Goal: Task Accomplishment & Management: Manage account settings

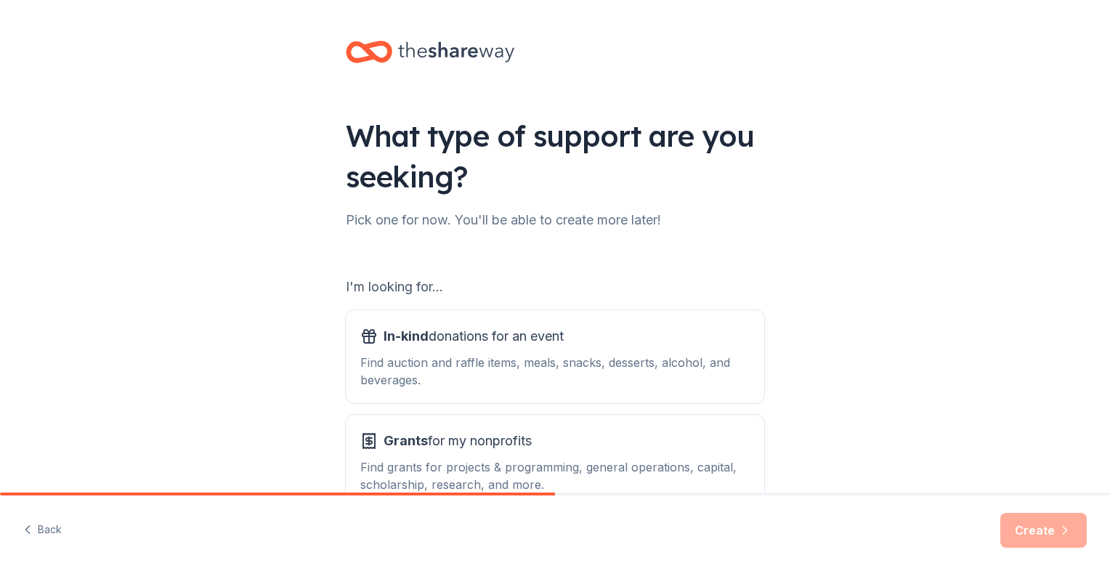
click at [381, 54] on icon at bounding box center [369, 52] width 46 height 34
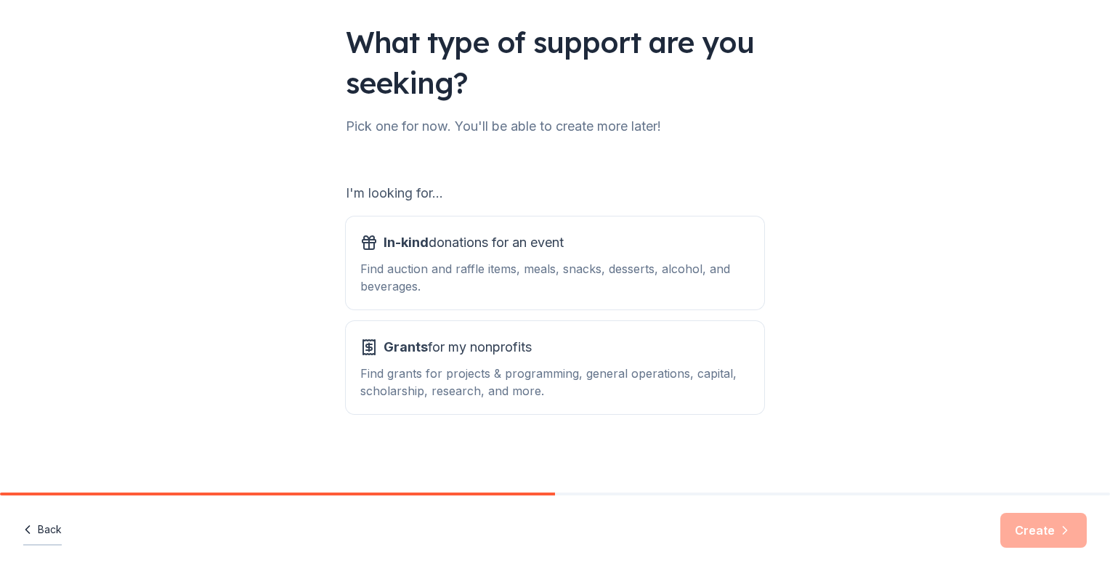
click at [55, 525] on button "Back" at bounding box center [42, 530] width 39 height 31
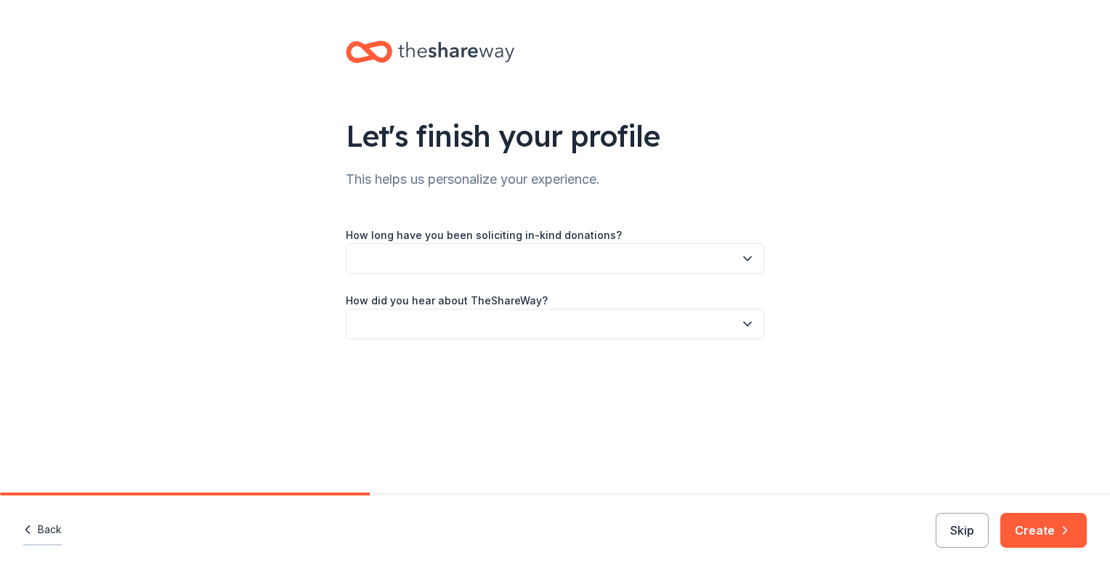
click at [47, 525] on button "Back" at bounding box center [42, 530] width 39 height 31
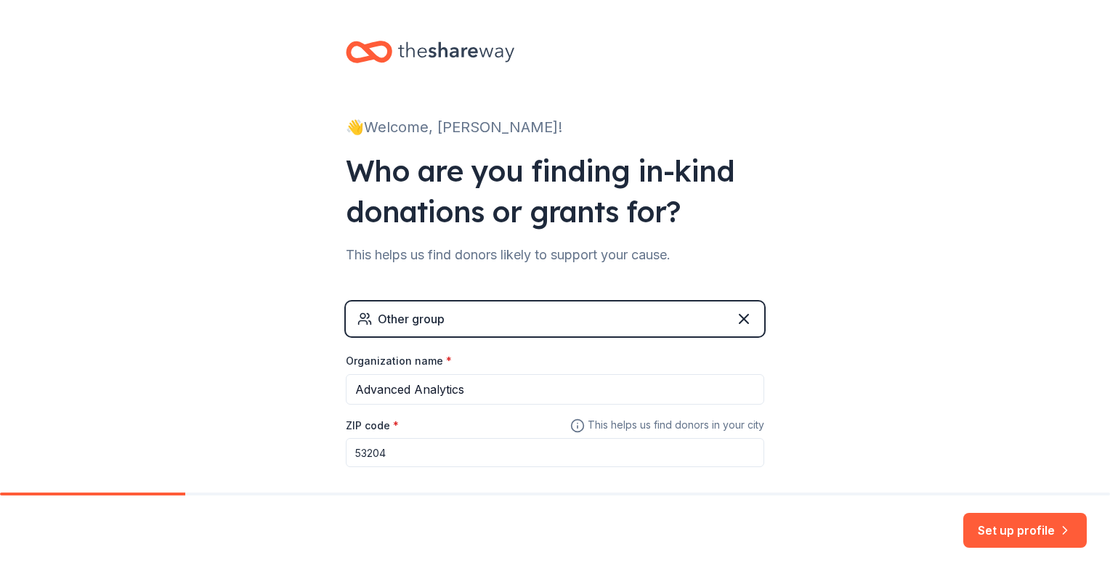
click at [47, 525] on div "Set up profile" at bounding box center [555, 533] width 1110 height 76
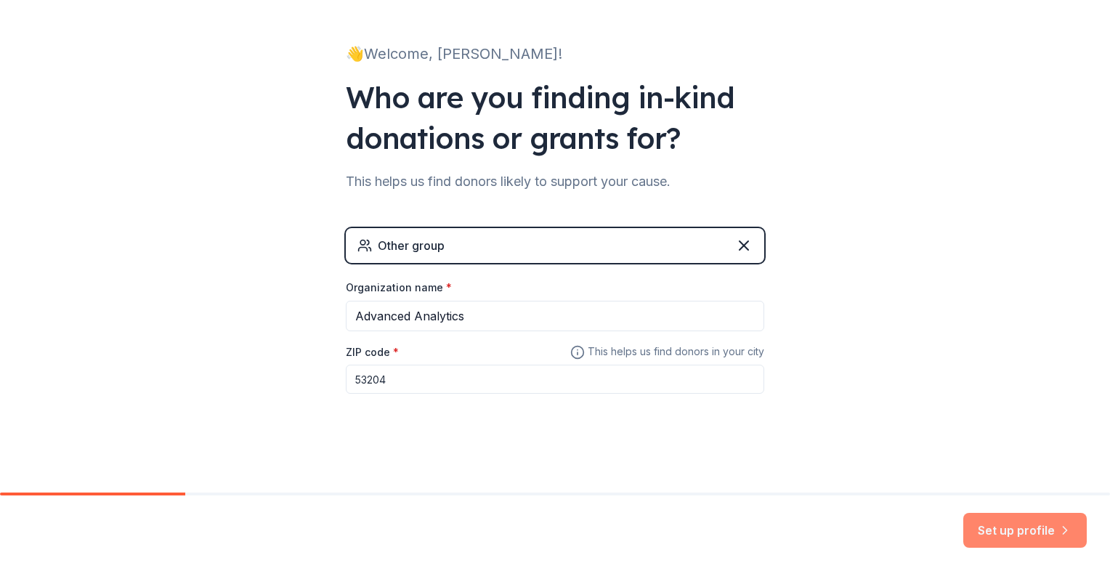
click at [990, 533] on button "Set up profile" at bounding box center [1024, 530] width 123 height 35
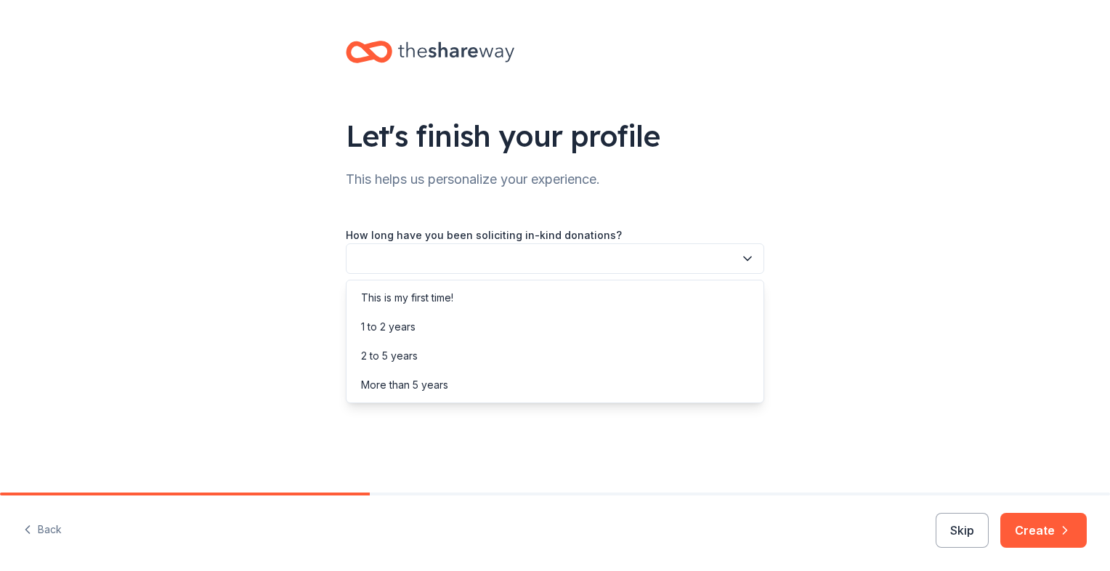
click at [637, 256] on button "button" at bounding box center [555, 258] width 418 height 31
click at [596, 297] on div "This is my first time!" at bounding box center [554, 297] width 411 height 29
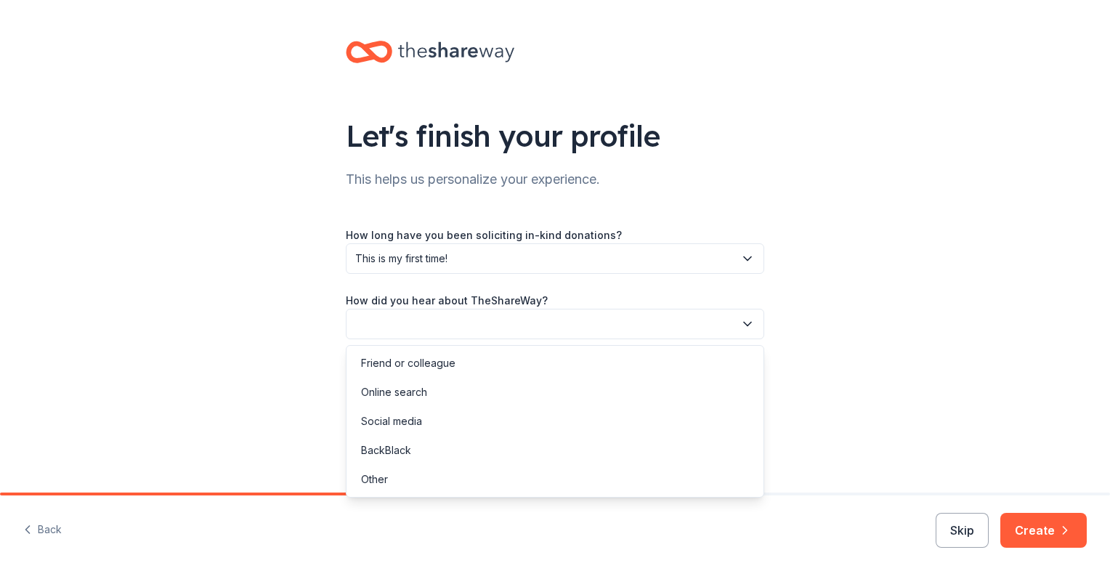
click at [552, 327] on button "button" at bounding box center [555, 324] width 418 height 31
click at [539, 356] on div "Friend or colleague" at bounding box center [554, 363] width 411 height 29
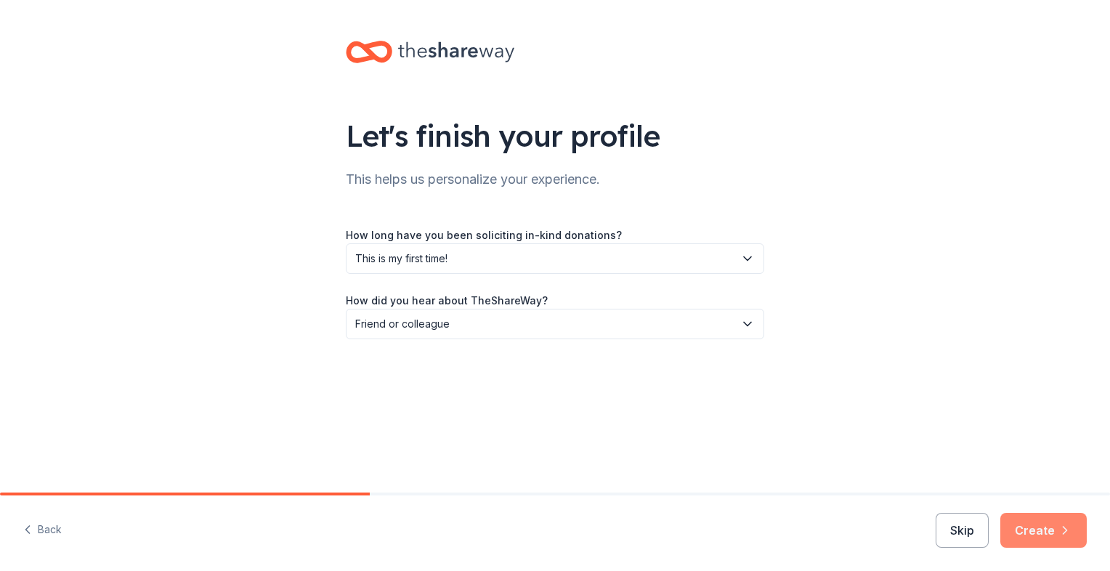
click at [1013, 520] on button "Create" at bounding box center [1043, 530] width 86 height 35
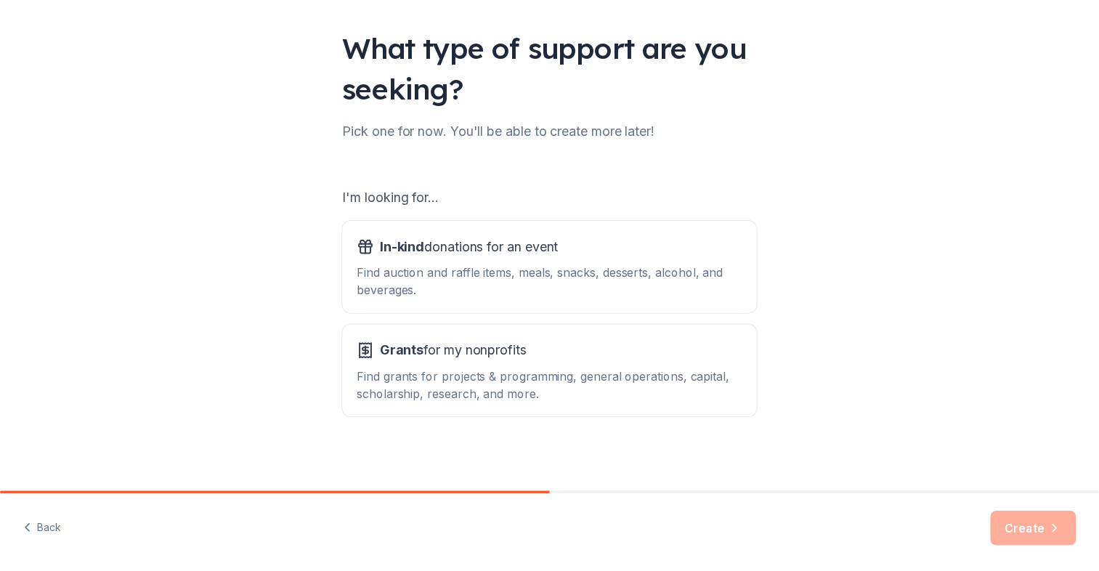
scroll to position [94, 0]
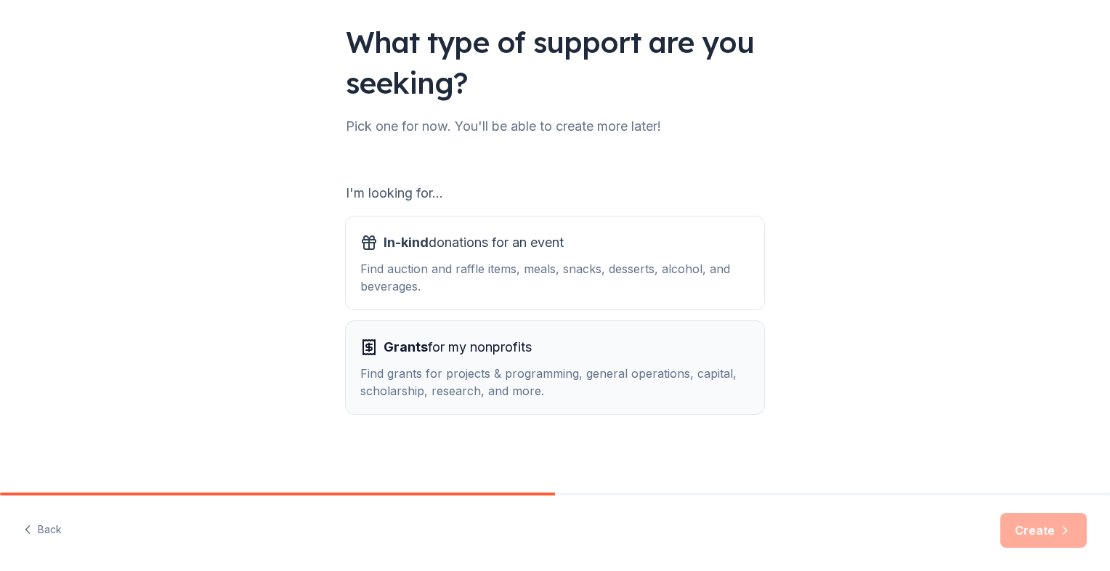
click at [556, 368] on div "Find grants for projects & programming, general operations, capital, scholarshi…" at bounding box center [554, 382] width 389 height 35
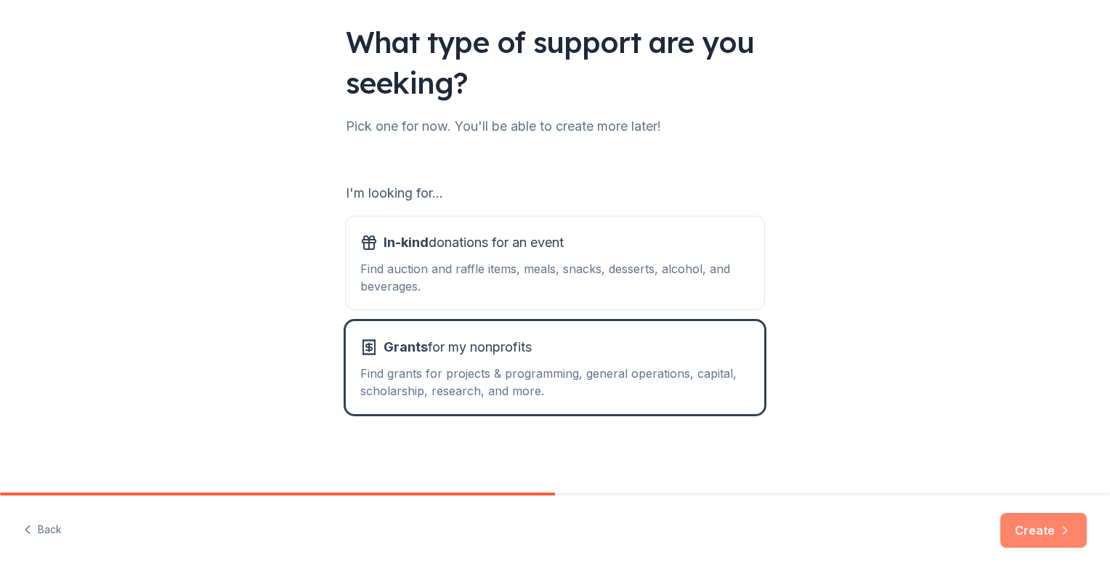
click at [1030, 541] on button "Create" at bounding box center [1043, 530] width 86 height 35
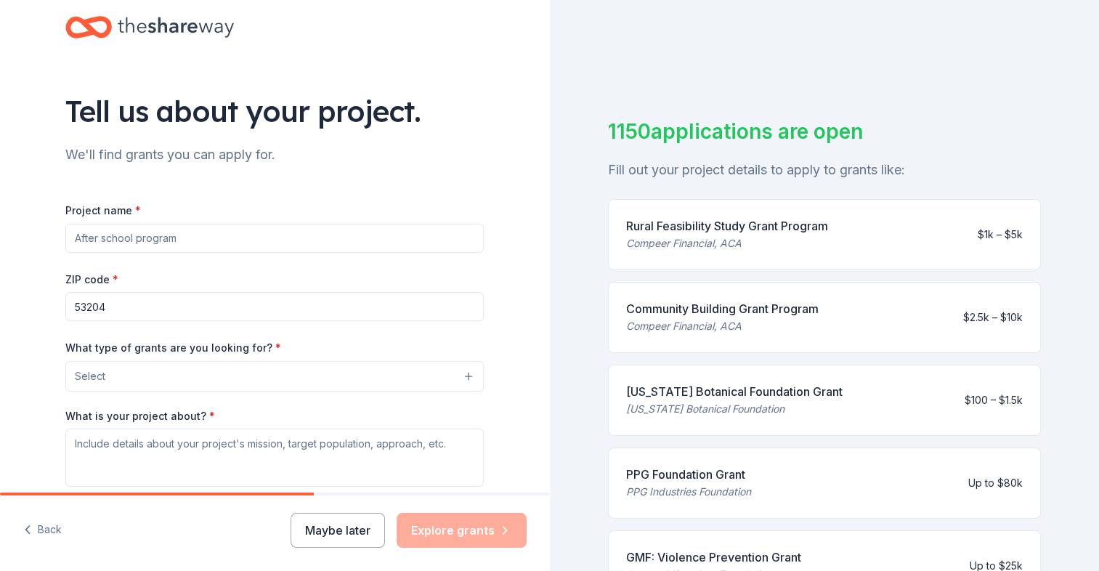
scroll to position [203, 0]
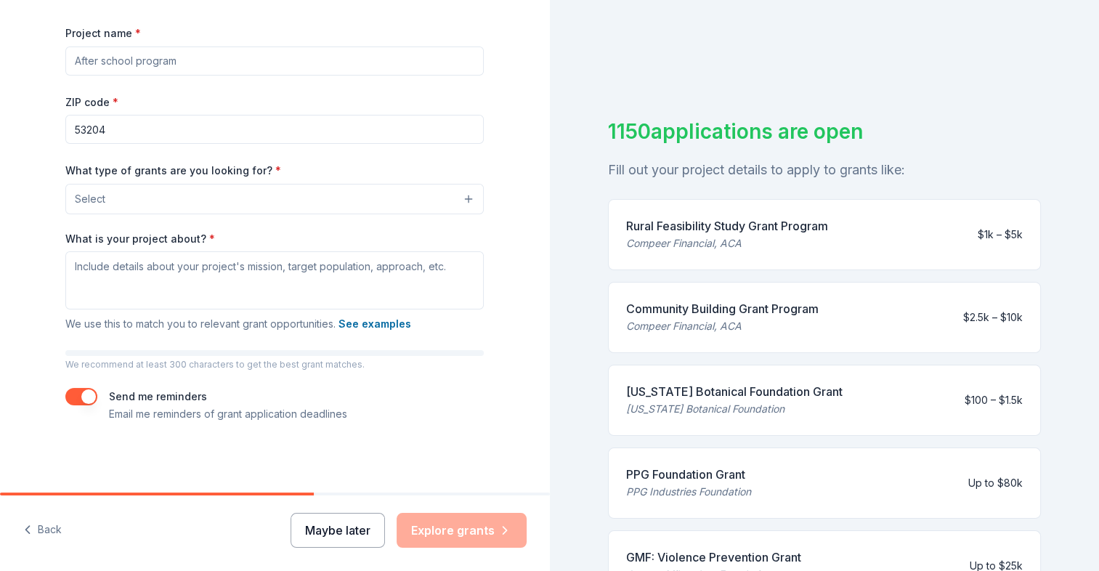
click at [349, 542] on button "Maybe later" at bounding box center [338, 530] width 94 height 35
click at [333, 533] on button "Maybe later" at bounding box center [338, 530] width 94 height 35
click at [340, 536] on button "Maybe later" at bounding box center [338, 530] width 94 height 35
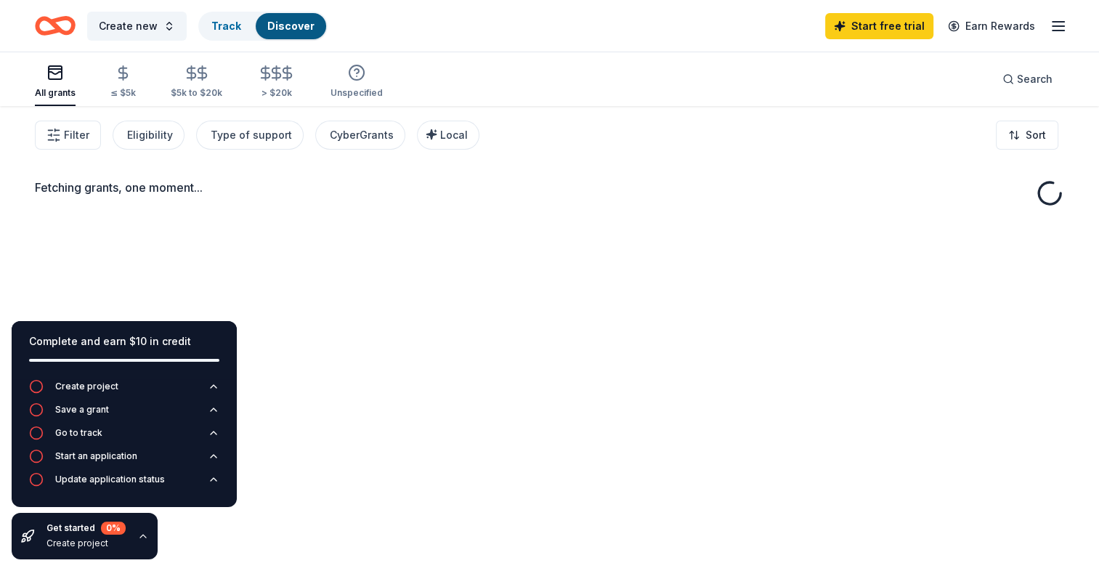
click at [440, 530] on div "Fetching grants, one moment..." at bounding box center [549, 391] width 1099 height 571
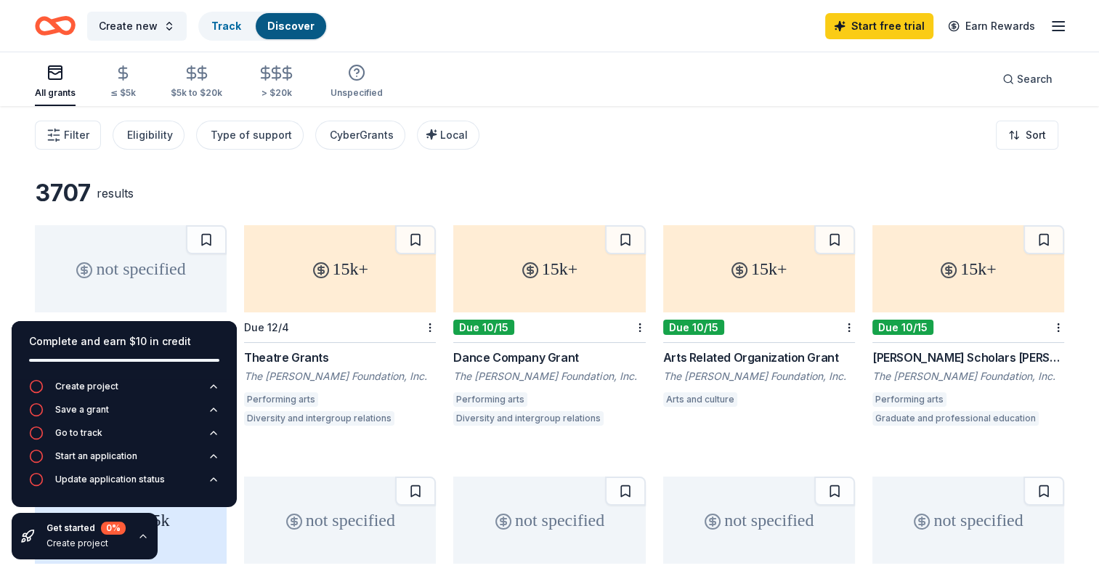
click at [1064, 25] on icon "button" at bounding box center [1058, 25] width 17 height 17
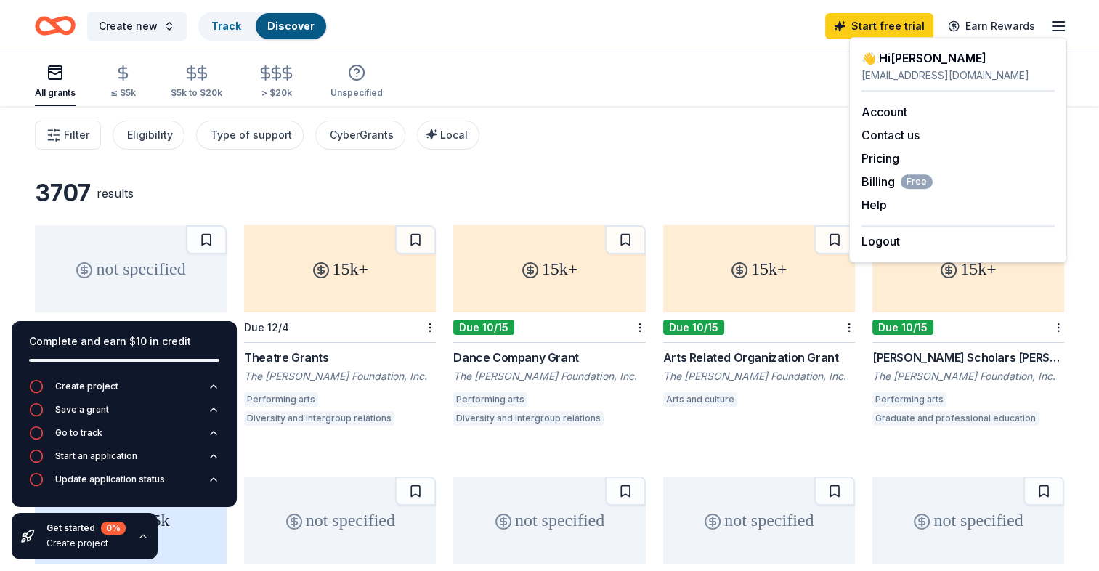
click at [689, 129] on div "Filter Eligibility Type of support CyberGrants Local Sort" at bounding box center [549, 135] width 1099 height 58
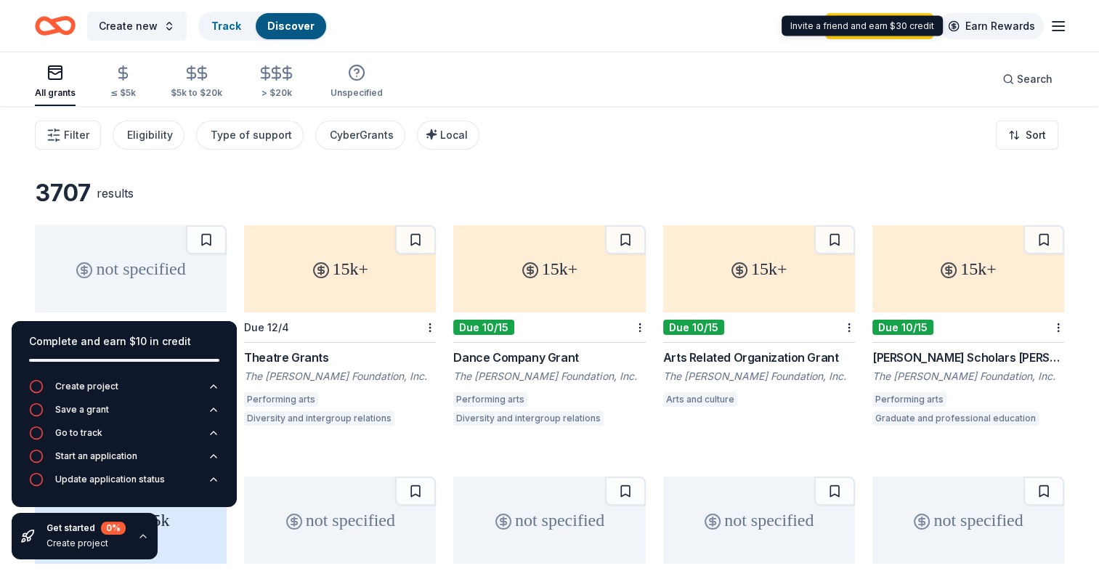
click at [991, 28] on link "Earn Rewards" at bounding box center [991, 26] width 105 height 26
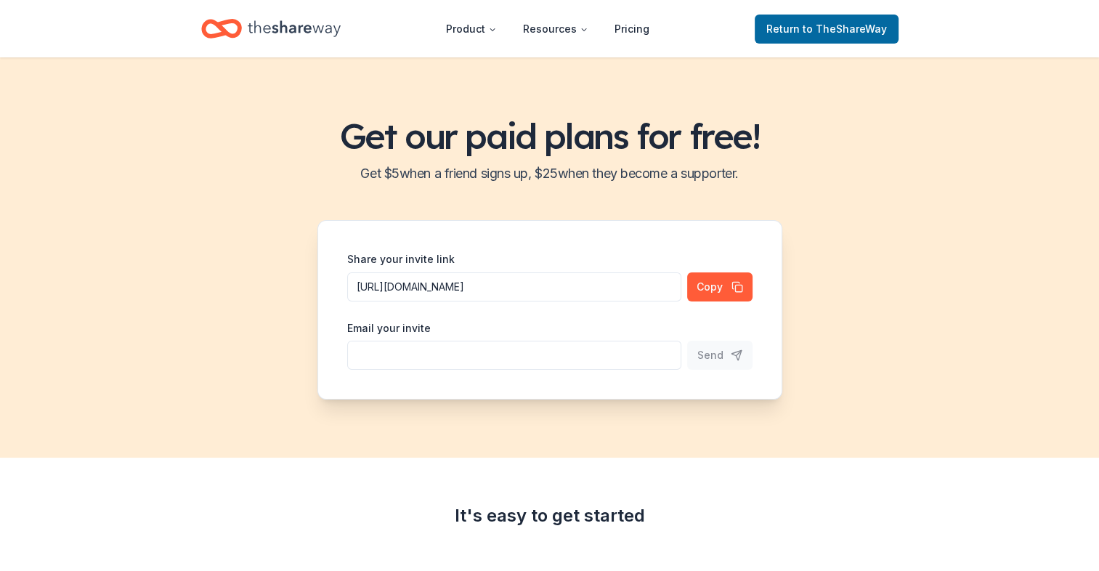
click at [378, 348] on input "Share your invite link" at bounding box center [514, 355] width 334 height 29
type input "j"
click at [424, 352] on input "julie@almacebter.org" at bounding box center [514, 355] width 334 height 29
type input "julie@almacenter.org"
click at [708, 363] on span "Send" at bounding box center [710, 355] width 26 height 17
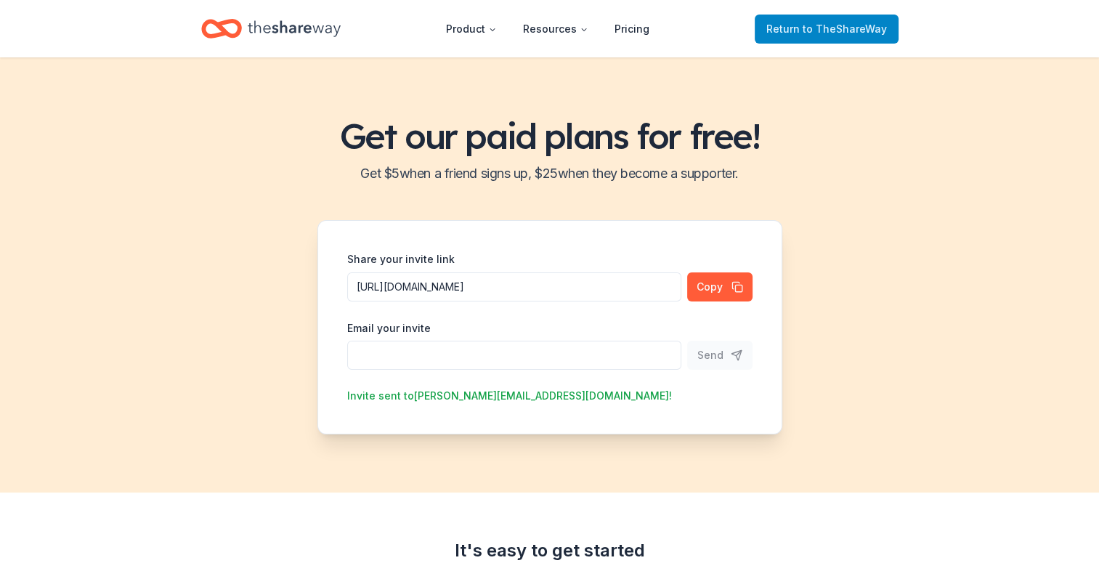
click at [785, 40] on link "Return to TheShareWay" at bounding box center [827, 29] width 144 height 29
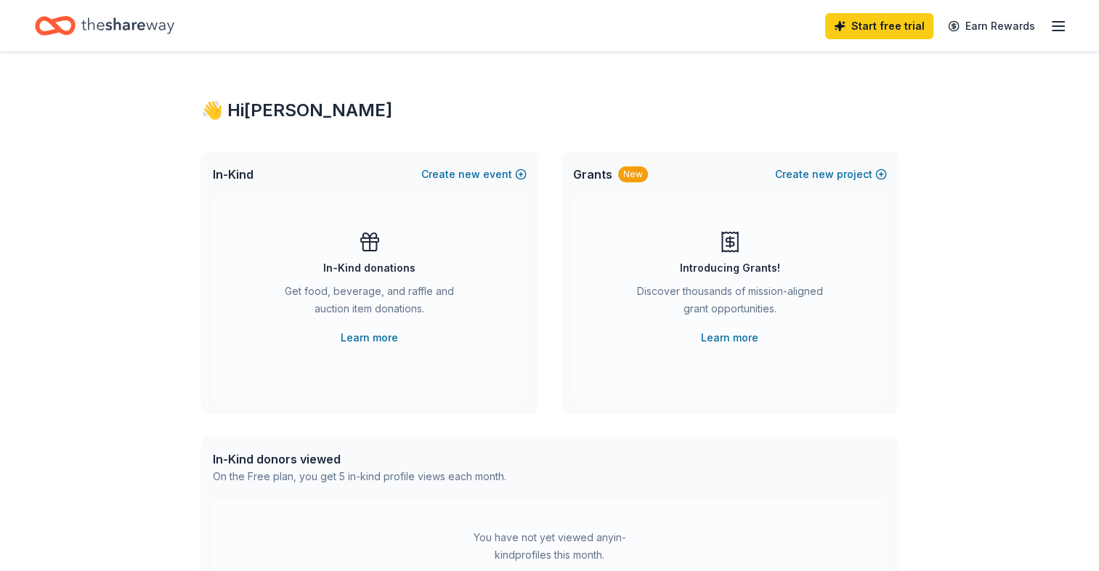
drag, startPoint x: 1063, startPoint y: 15, endPoint x: 1056, endPoint y: 28, distance: 14.6
click at [1056, 28] on div "Start free trial Earn Rewards" at bounding box center [946, 26] width 242 height 34
click at [1056, 28] on icon "button" at bounding box center [1058, 25] width 17 height 17
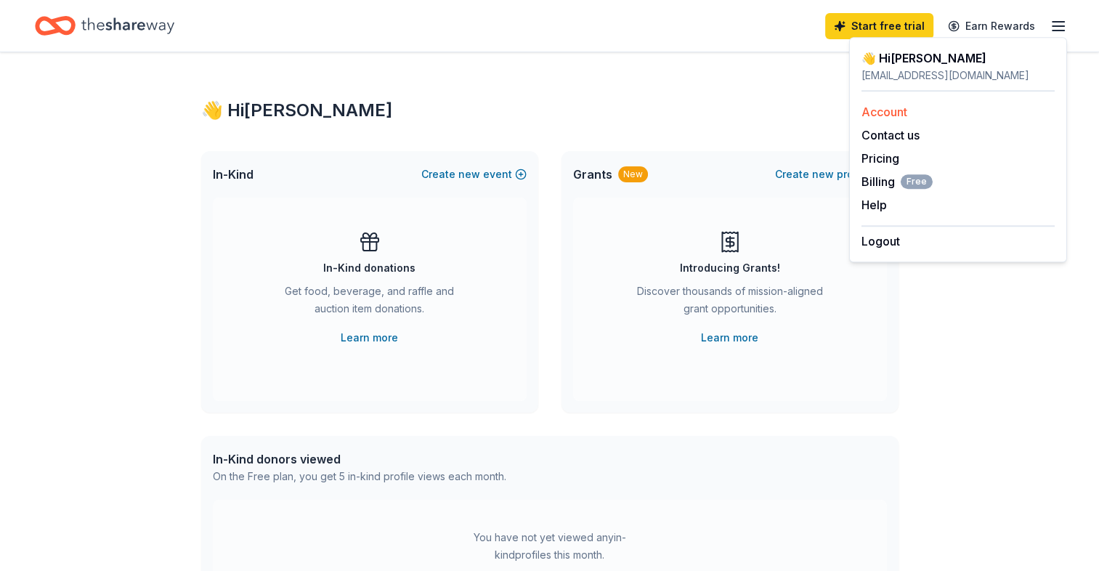
click at [879, 114] on link "Account" at bounding box center [885, 112] width 46 height 15
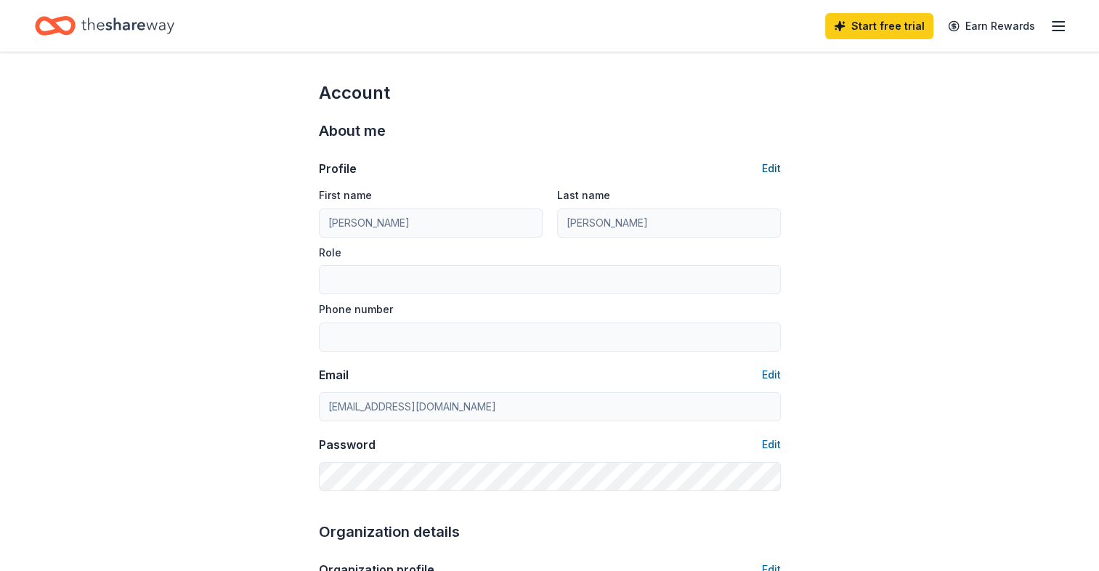
click at [770, 173] on button "Edit" at bounding box center [771, 168] width 19 height 17
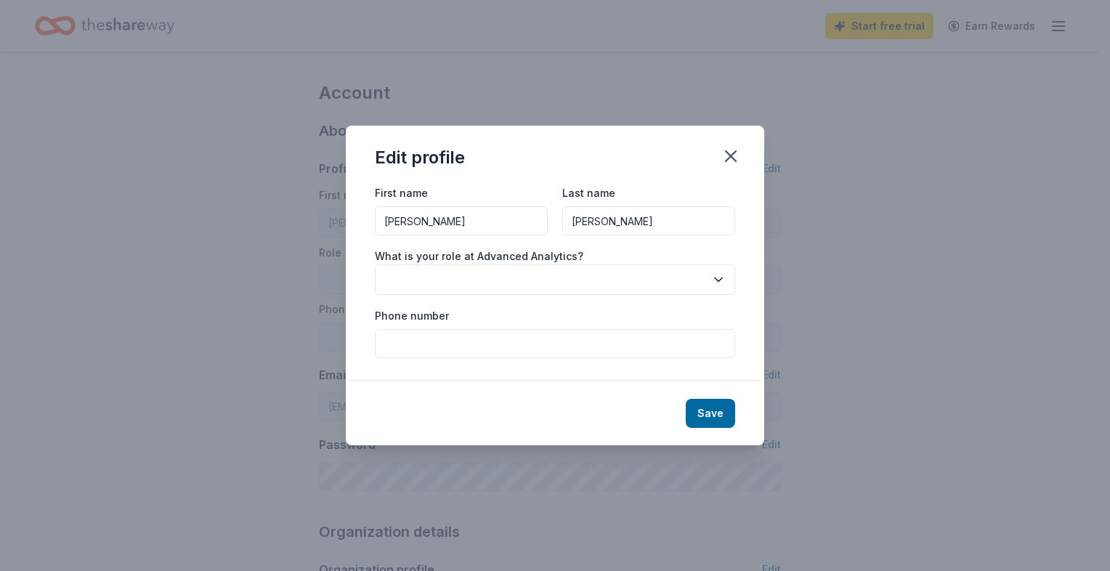
click at [480, 283] on button "button" at bounding box center [555, 279] width 360 height 31
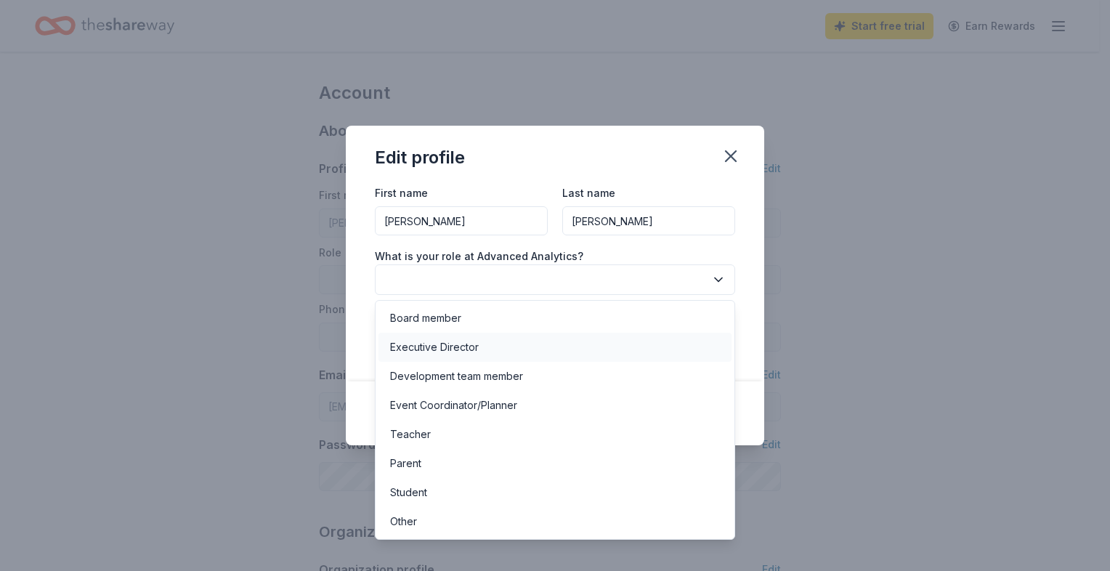
click at [486, 347] on div "Executive Director" at bounding box center [554, 347] width 353 height 29
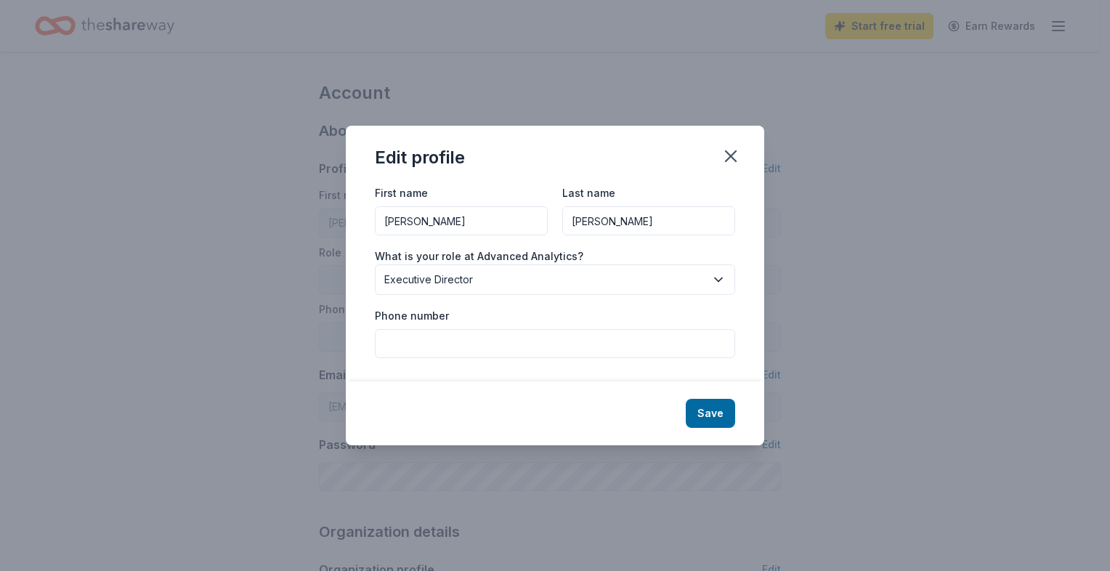
click at [488, 347] on input "Phone number" at bounding box center [555, 343] width 360 height 29
type input "4149140588"
click at [711, 408] on button "Save" at bounding box center [710, 413] width 49 height 29
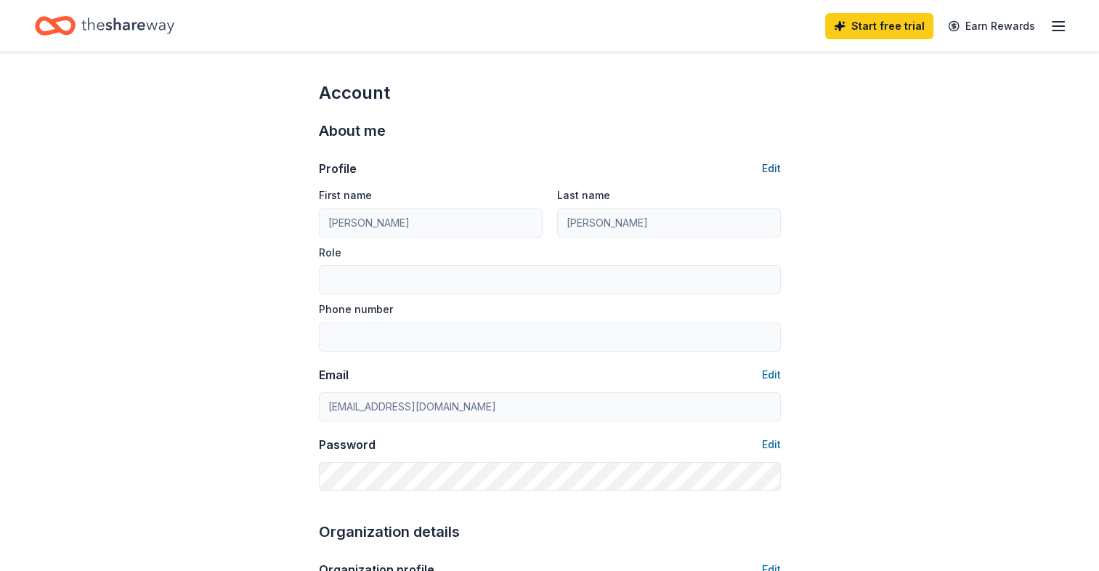
click at [774, 173] on button "Edit" at bounding box center [771, 168] width 19 height 17
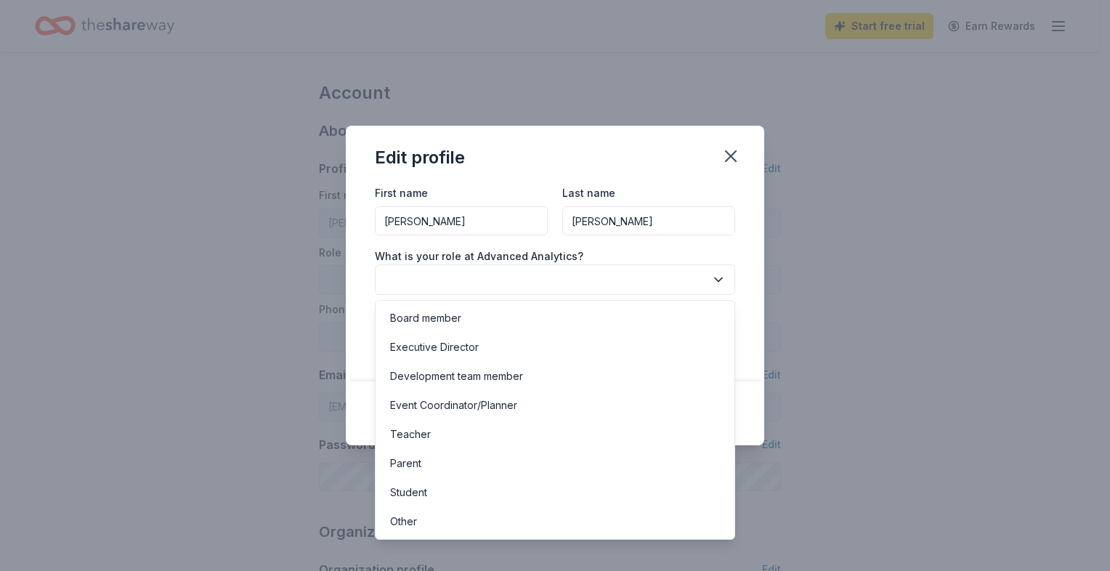
click at [566, 270] on button "button" at bounding box center [555, 279] width 360 height 31
click at [483, 347] on div "Executive Director" at bounding box center [554, 347] width 353 height 29
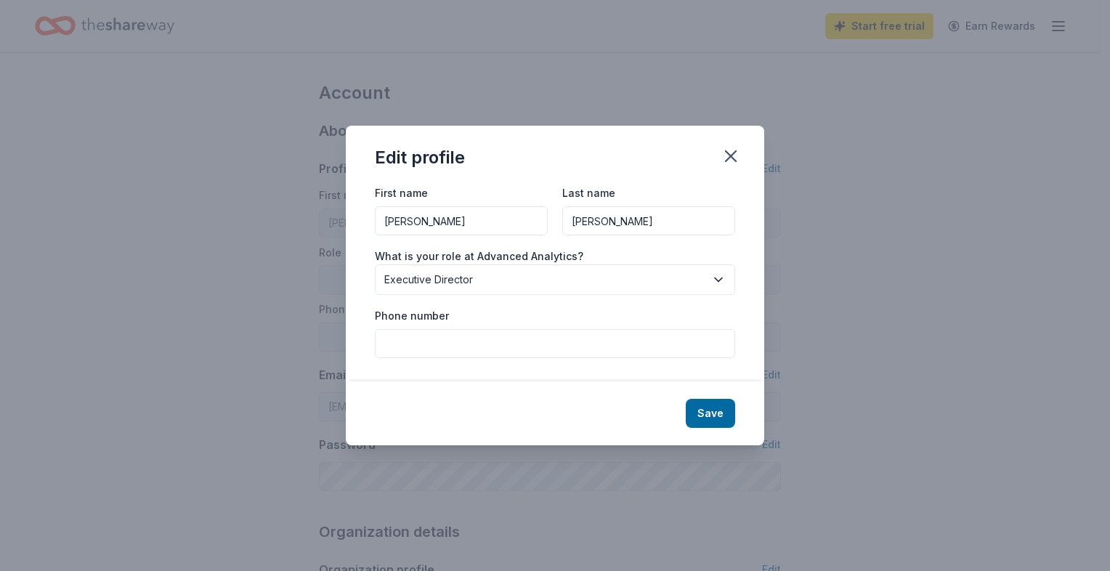
click at [432, 355] on input "Phone number" at bounding box center [555, 343] width 360 height 29
type input "4149140588"
click at [710, 414] on button "Save" at bounding box center [710, 413] width 49 height 29
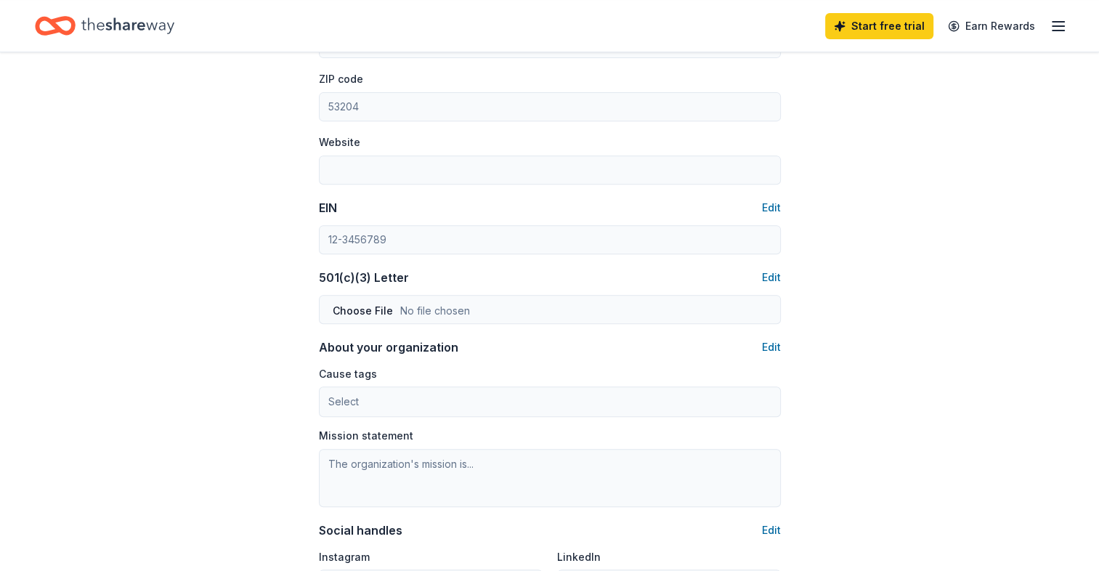
scroll to position [580, 0]
type input "Executive Director"
type input "4149140588"
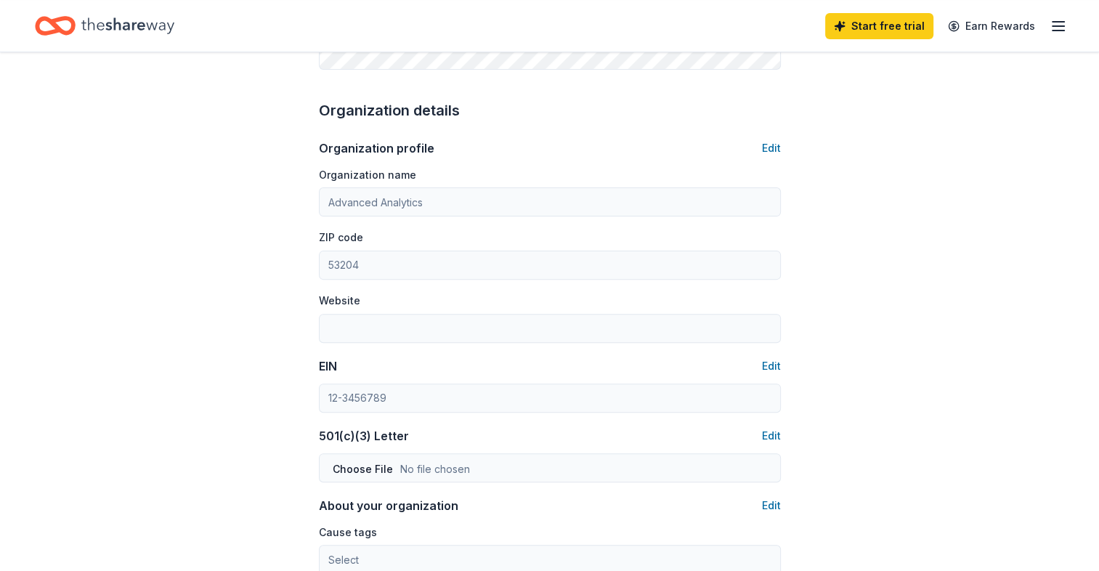
scroll to position [445, 0]
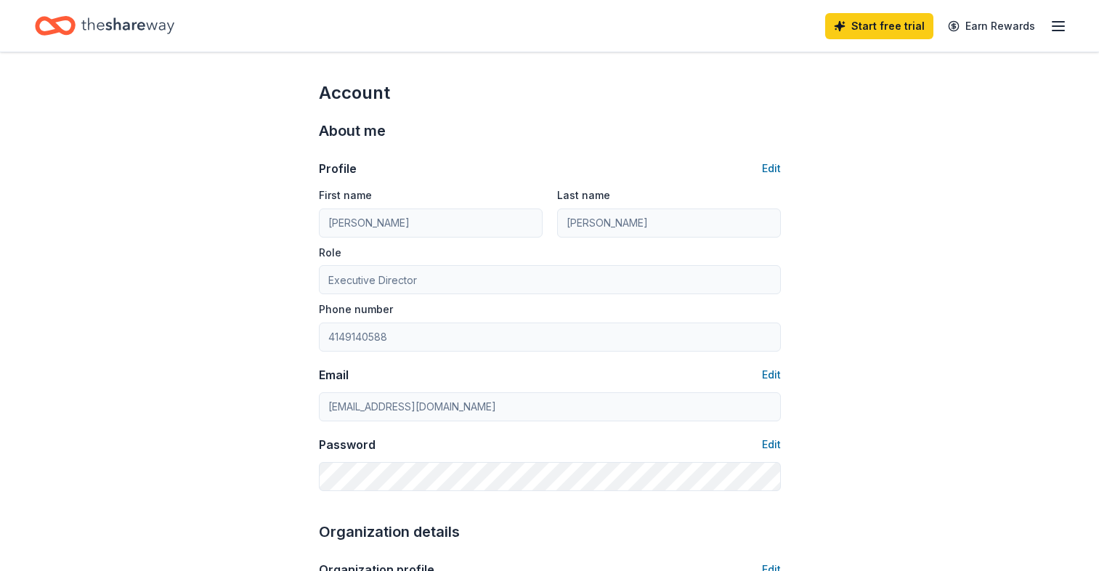
scroll to position [443, 0]
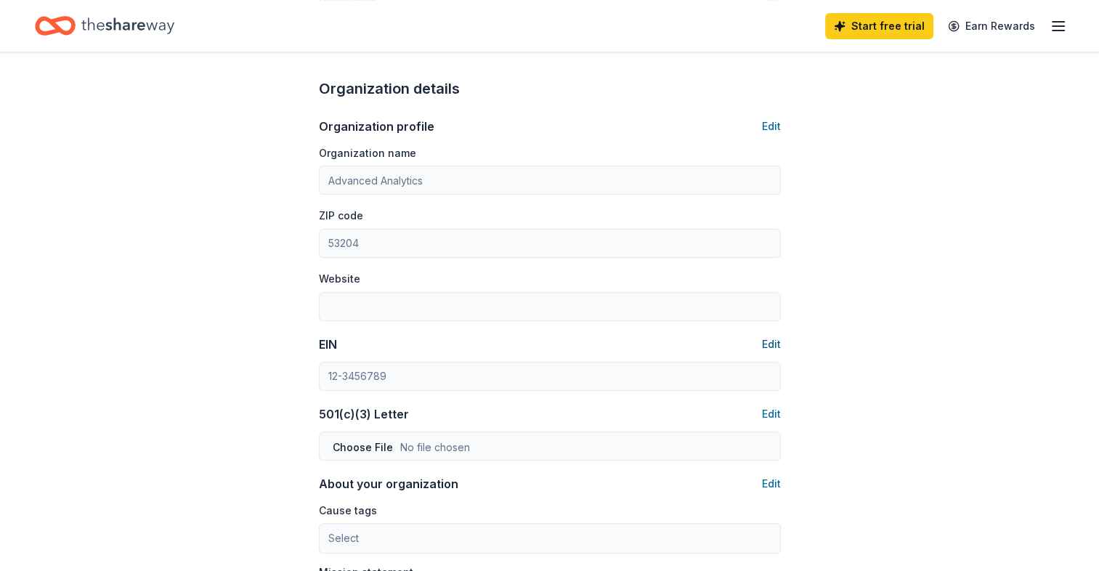
click at [769, 343] on button "Edit" at bounding box center [771, 344] width 19 height 17
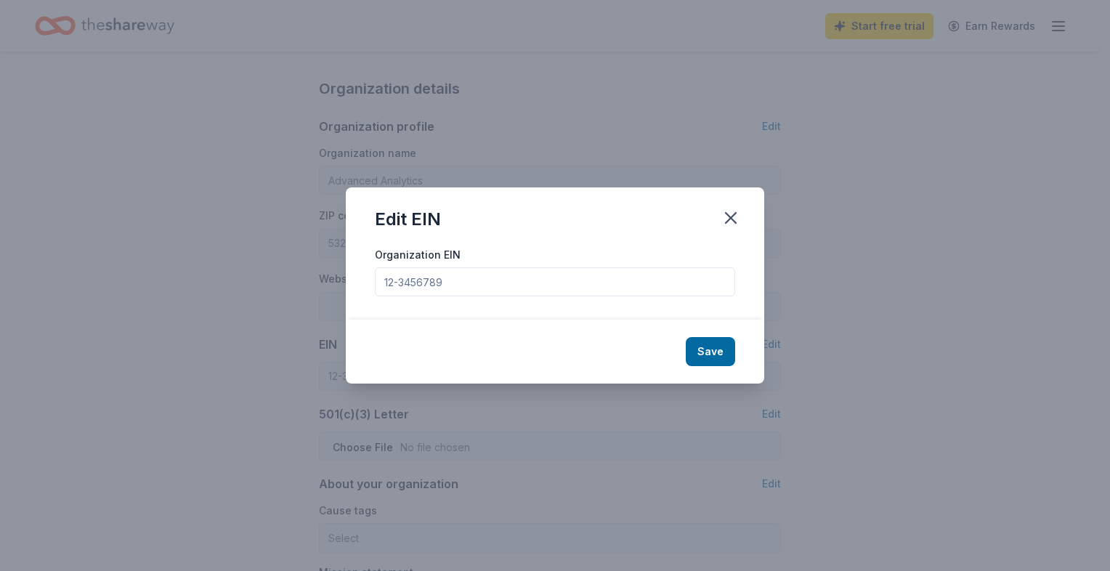
click at [553, 283] on input "Organization EIN" at bounding box center [555, 281] width 360 height 29
type input "0"
type input "994154263"
click at [710, 344] on button "Save" at bounding box center [710, 351] width 49 height 29
click at [729, 216] on icon "button" at bounding box center [731, 218] width 10 height 10
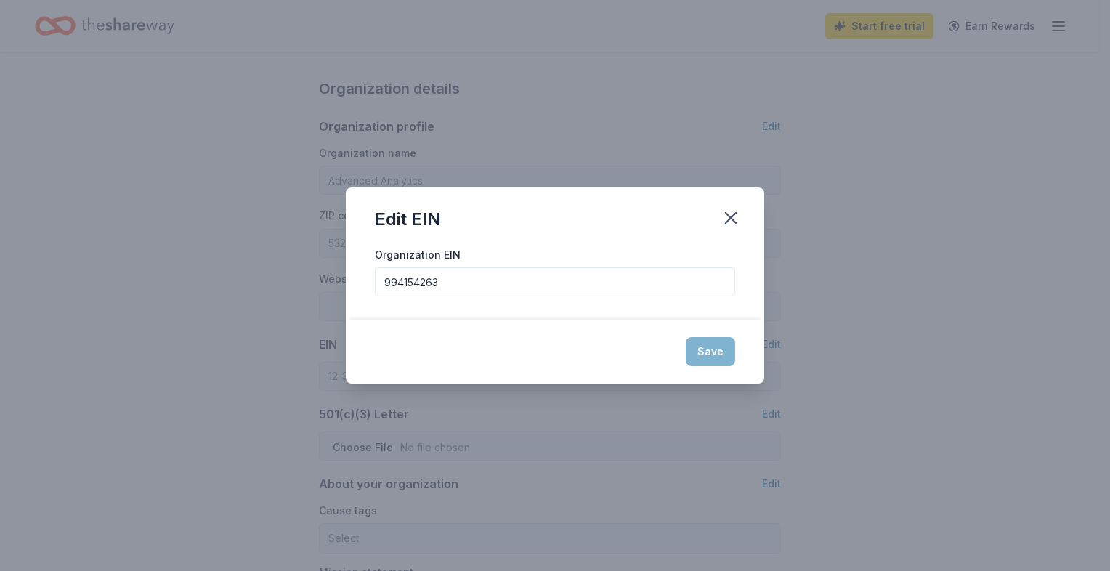
click at [707, 356] on div "Save" at bounding box center [555, 352] width 418 height 64
type input "[US_EMPLOYER_IDENTIFICATION_NUMBER]"
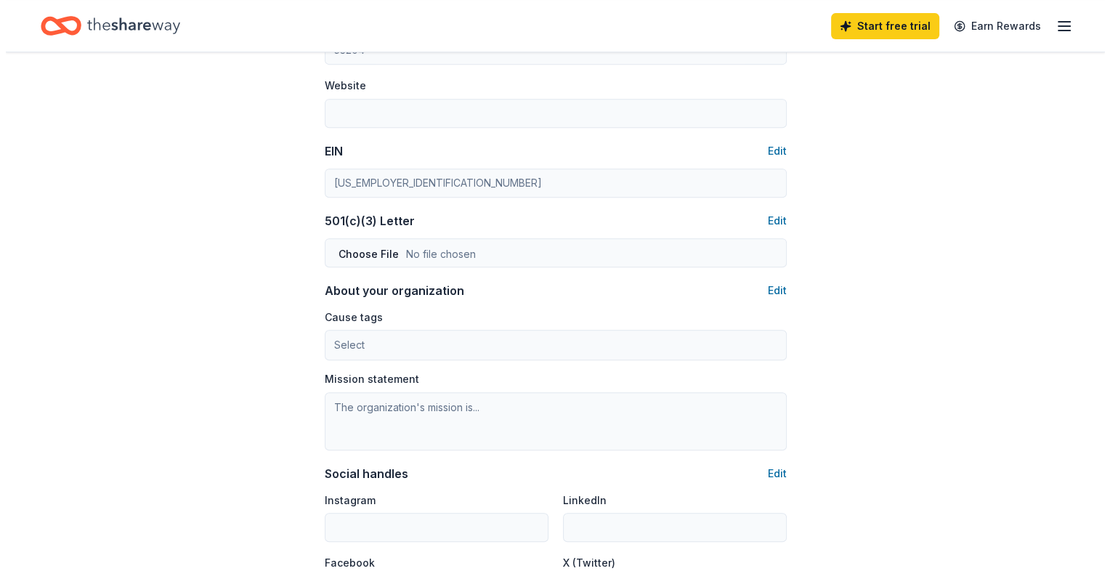
scroll to position [637, 0]
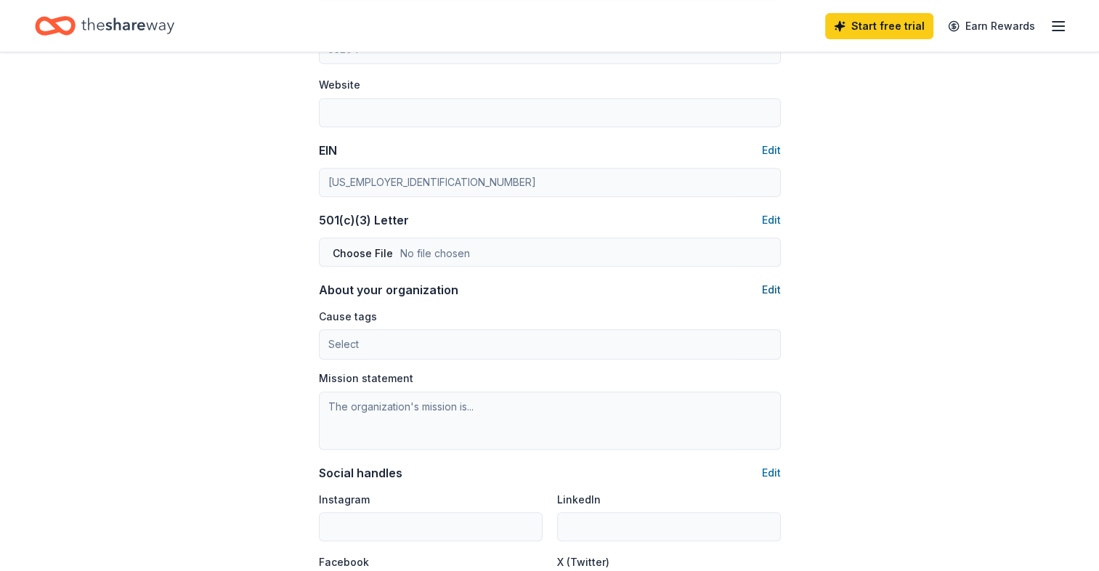
click at [768, 292] on button "Edit" at bounding box center [771, 289] width 19 height 17
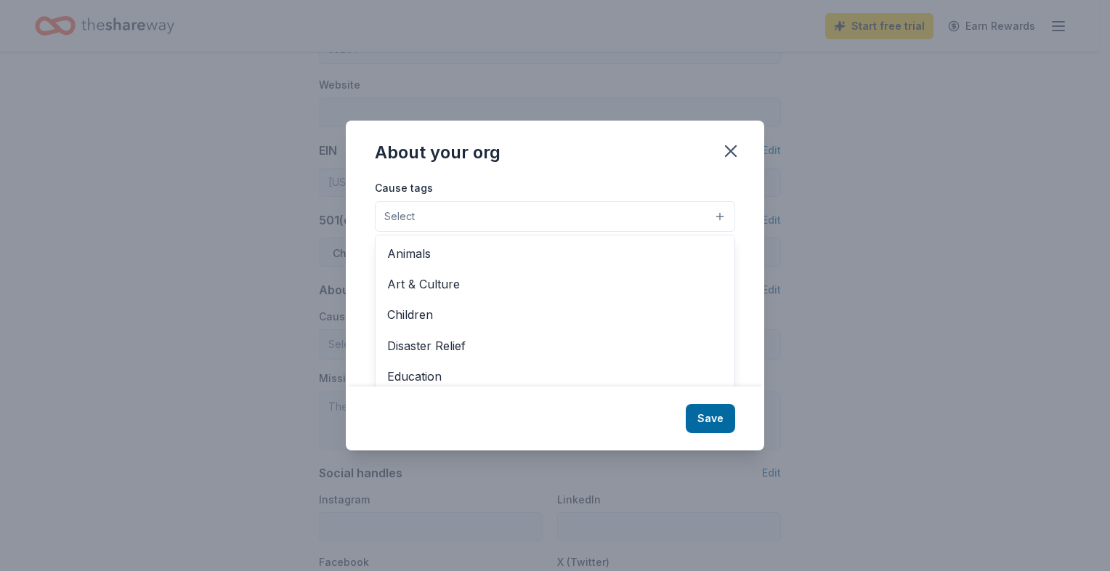
click at [485, 216] on button "Select" at bounding box center [555, 216] width 360 height 31
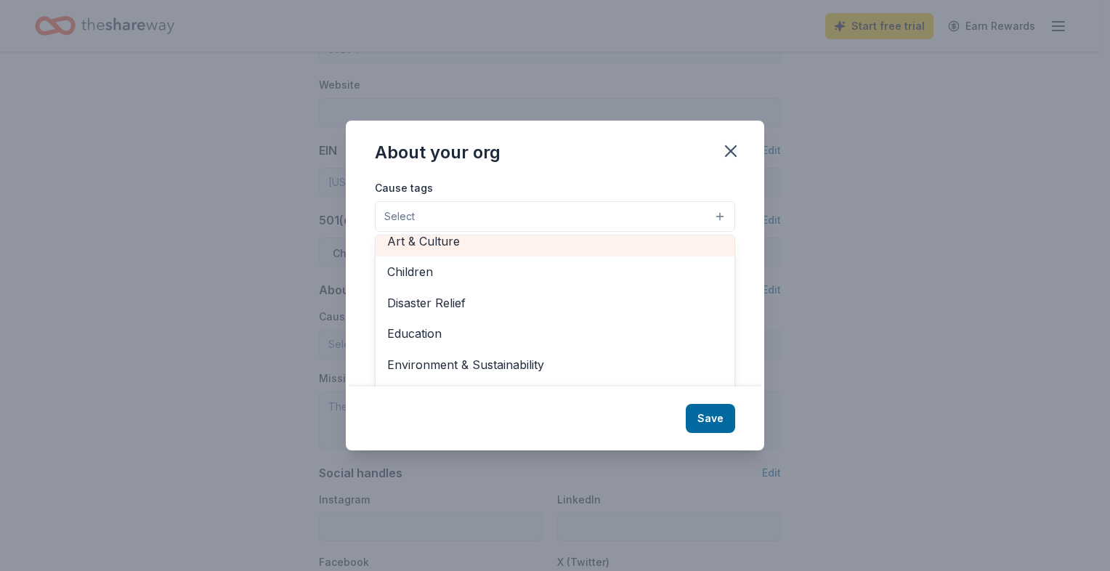
scroll to position [46, 0]
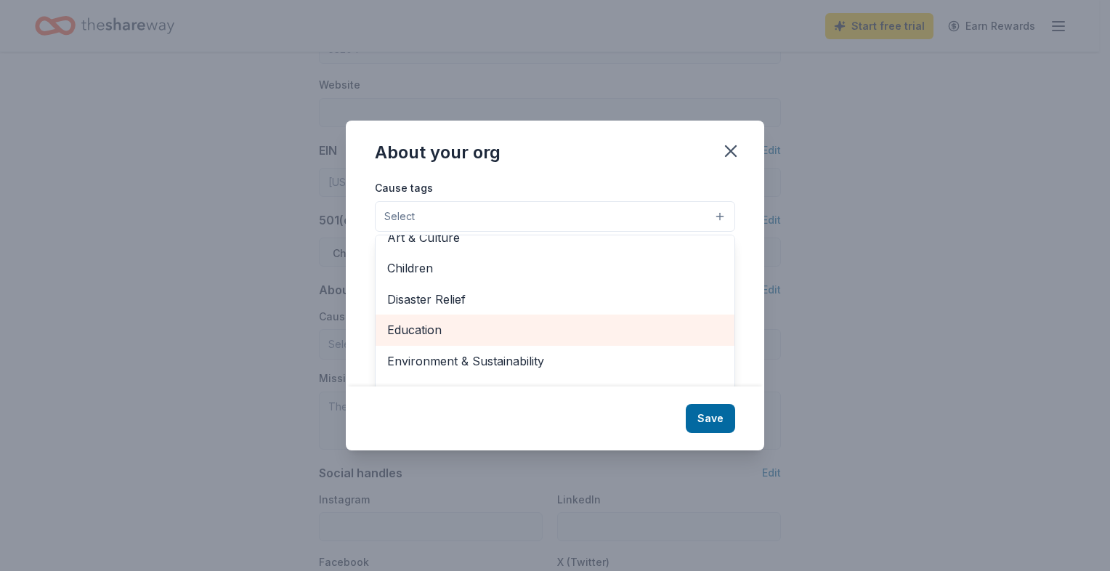
click at [503, 328] on span "Education" at bounding box center [555, 329] width 336 height 19
click at [517, 329] on span "Environment & Sustainability" at bounding box center [555, 330] width 336 height 19
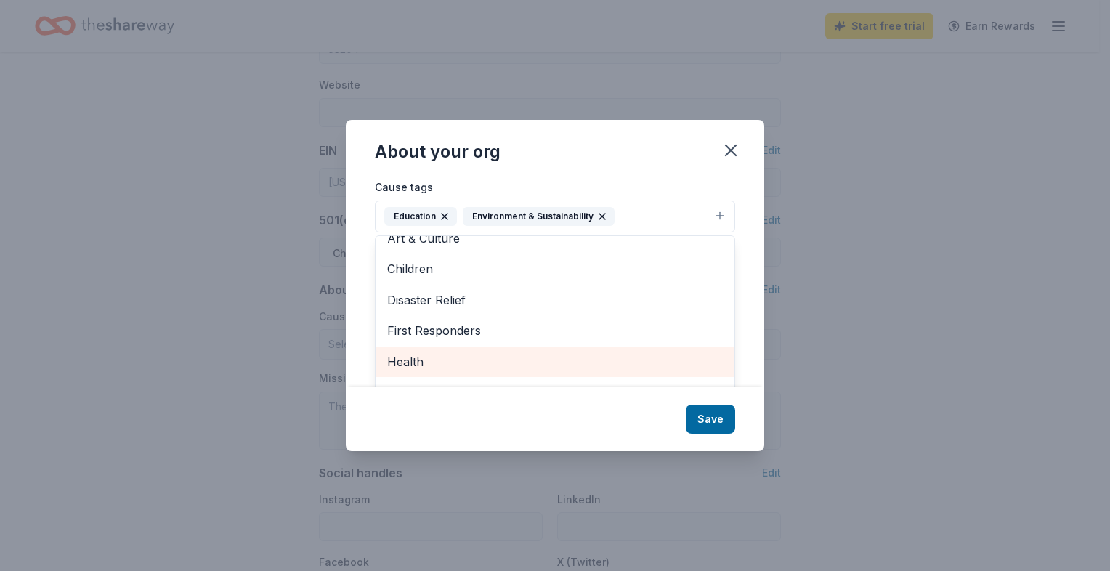
click at [512, 359] on span "Health" at bounding box center [555, 361] width 336 height 19
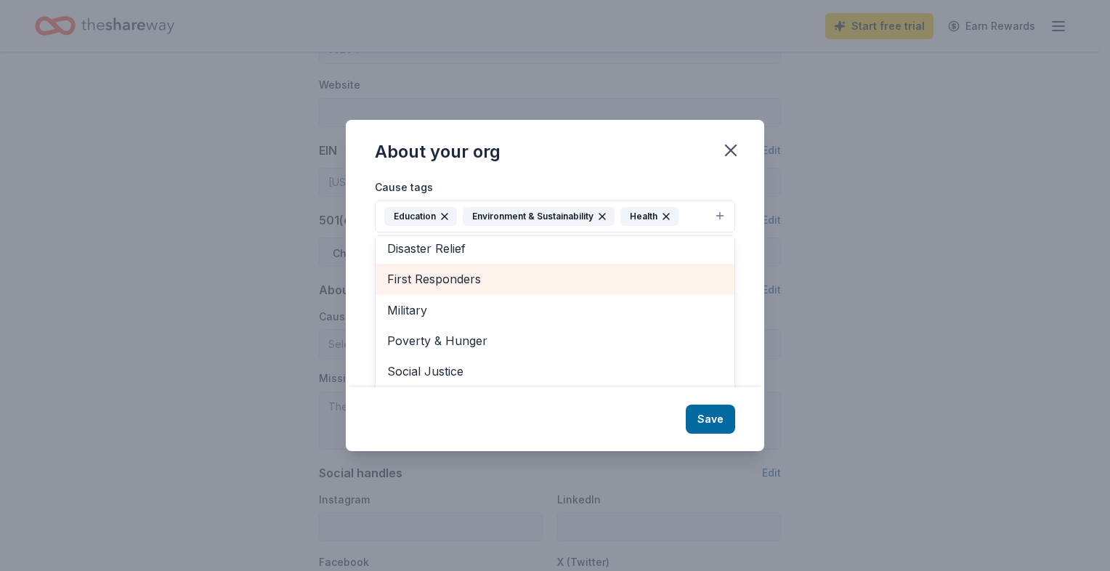
scroll to position [99, 0]
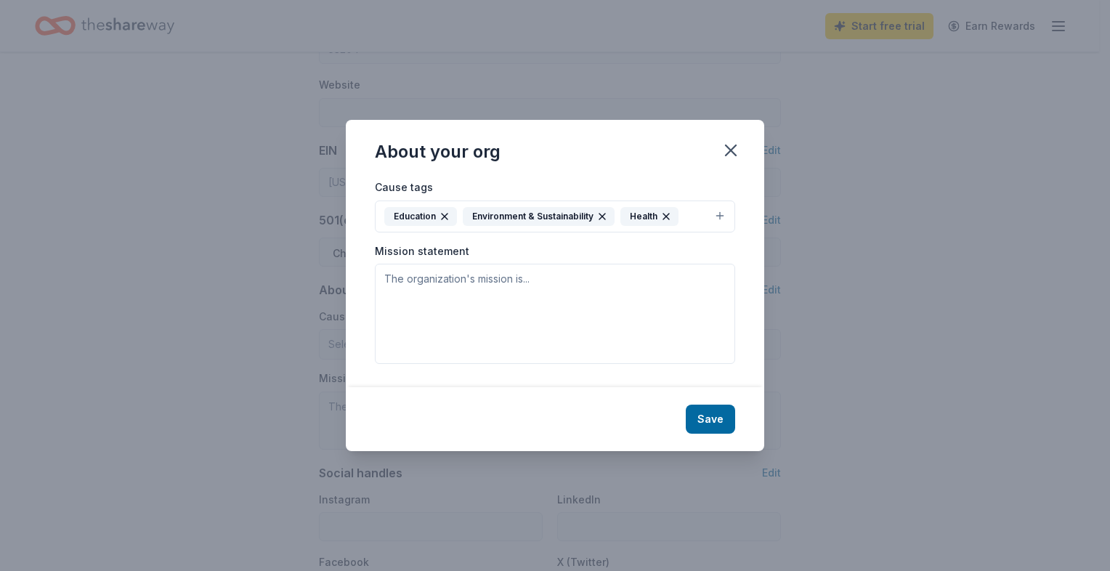
click at [667, 217] on icon "button" at bounding box center [666, 217] width 12 height 12
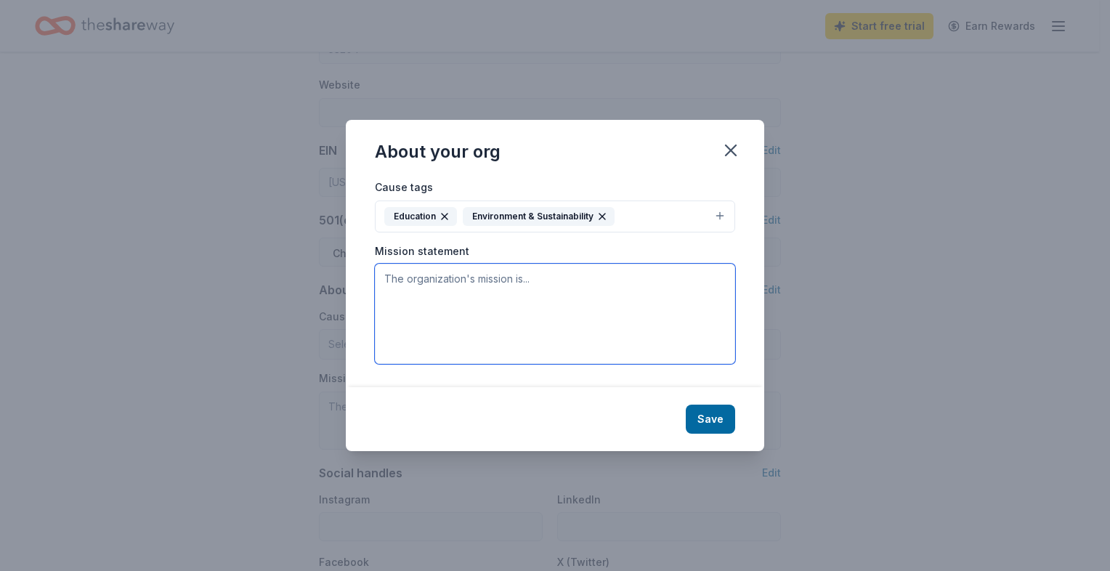
click at [496, 282] on textarea at bounding box center [555, 314] width 360 height 100
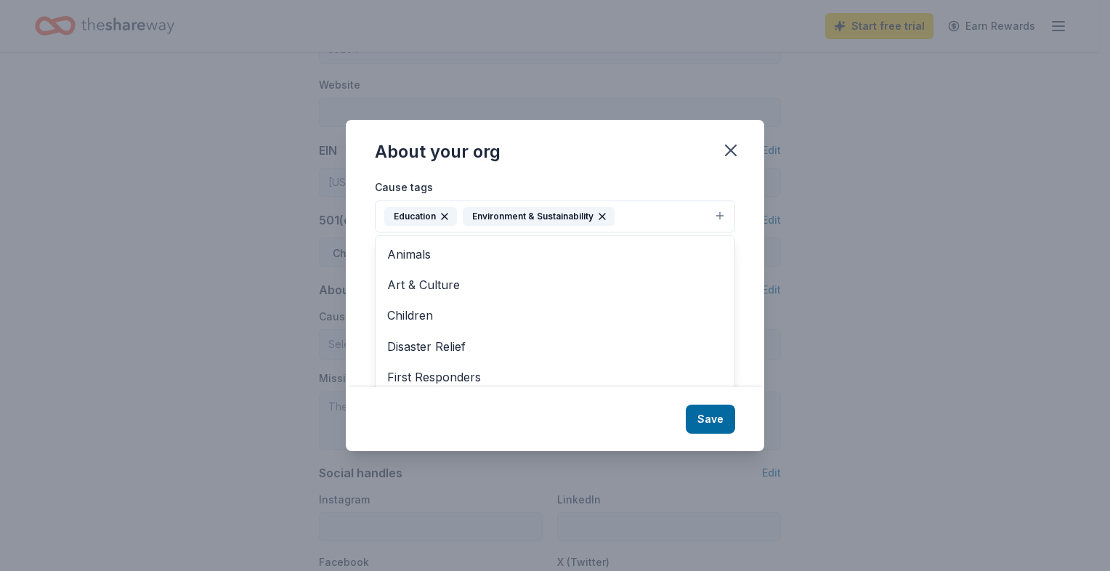
click at [717, 220] on button "Education Environment & Sustainability" at bounding box center [555, 217] width 360 height 32
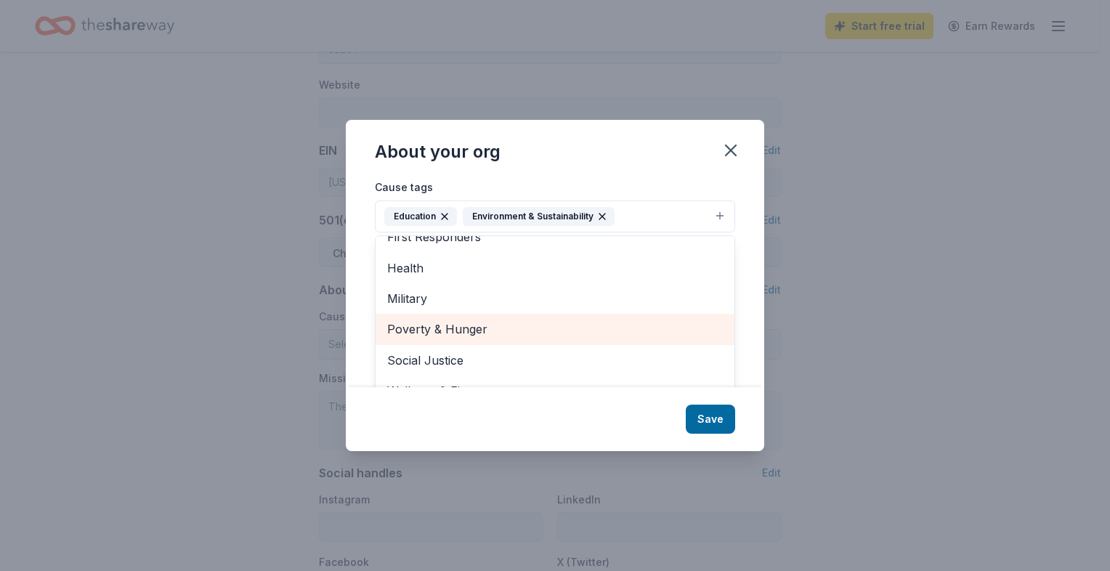
scroll to position [22, 0]
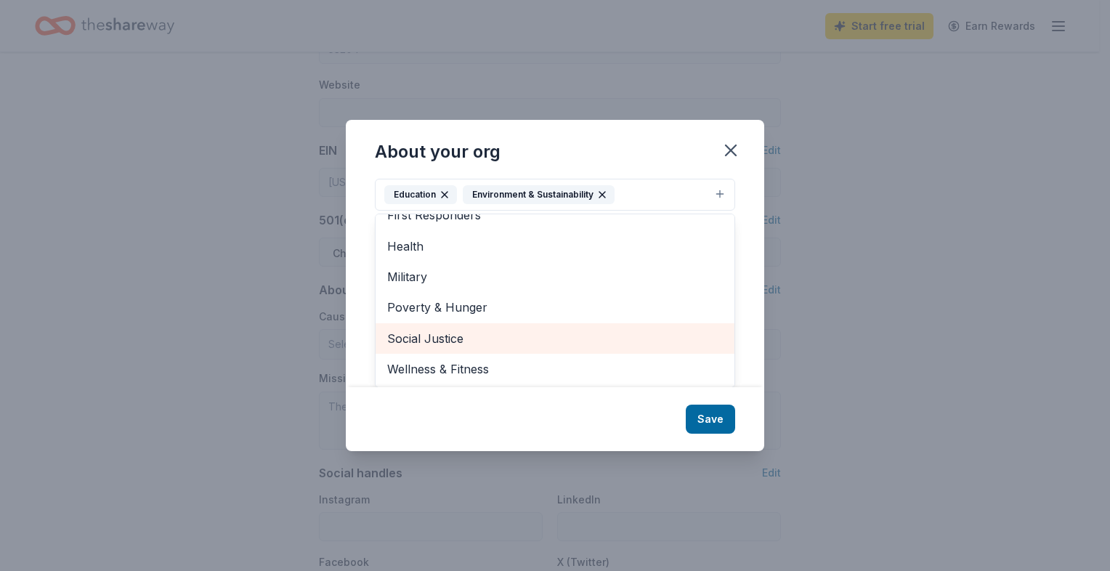
click at [469, 336] on span "Social Justice" at bounding box center [555, 338] width 336 height 19
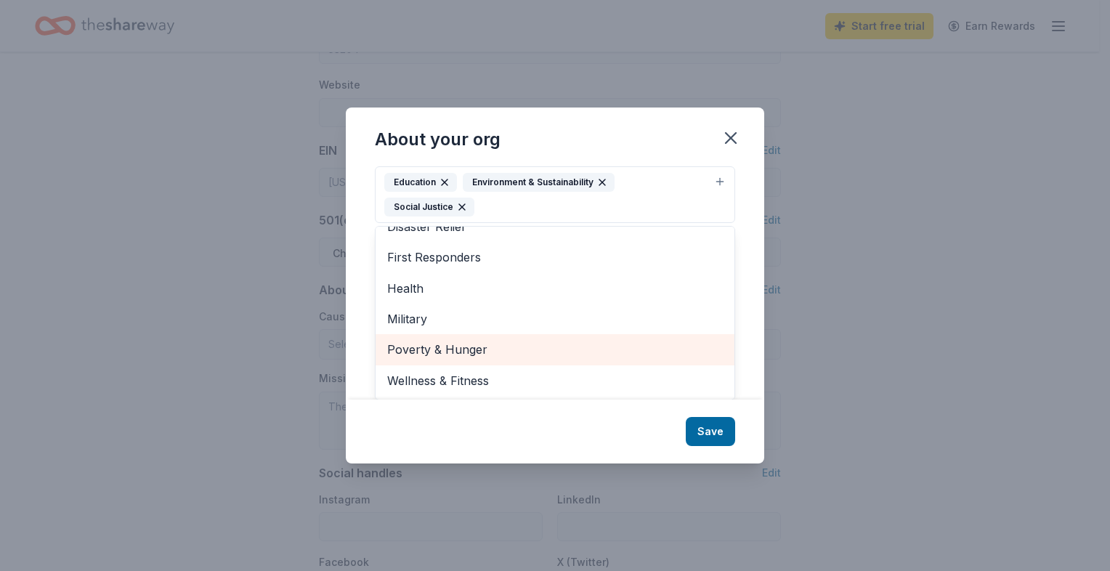
scroll to position [110, 0]
click at [738, 309] on div "Cause tags Education Environment & Sustainability Social Justice Animals Art & …" at bounding box center [555, 283] width 418 height 234
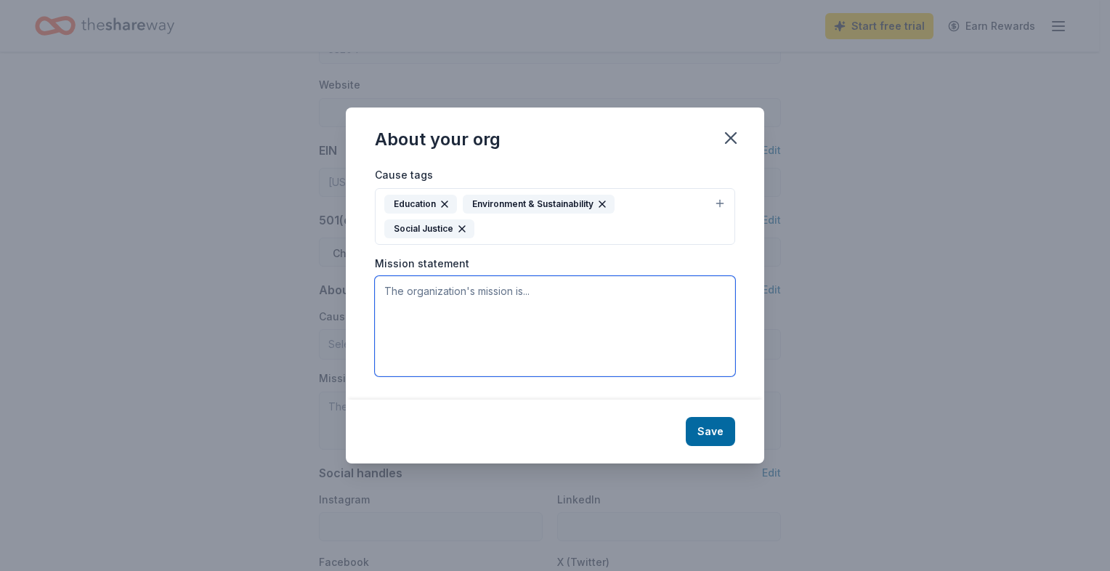
click at [543, 295] on textarea at bounding box center [555, 326] width 360 height 100
